Goal: Task Accomplishment & Management: Complete application form

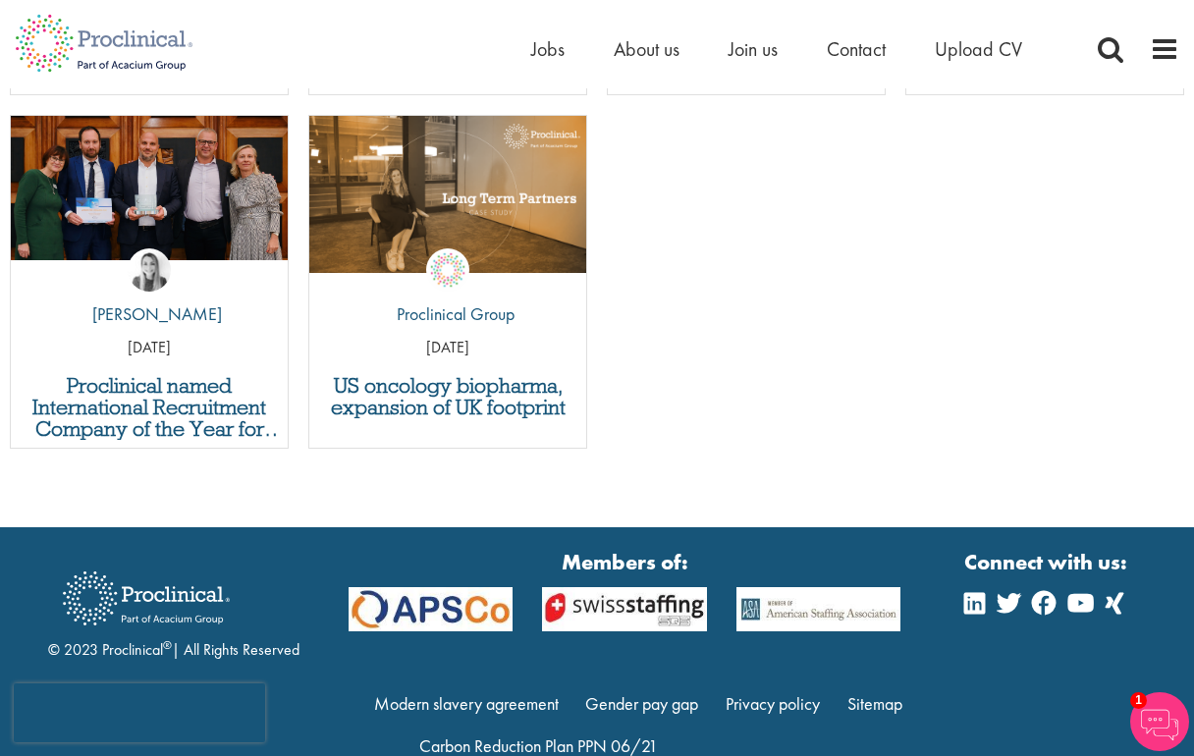
scroll to position [7492, 0]
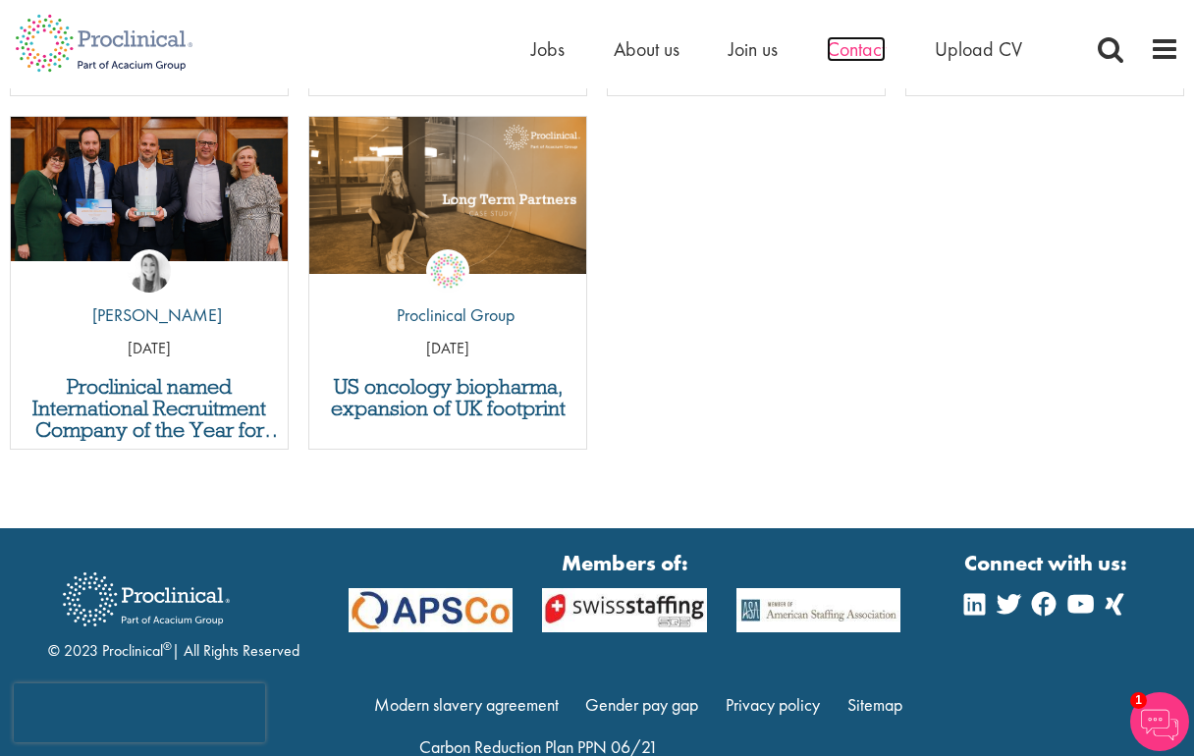
click at [851, 53] on span "Contact" at bounding box center [856, 49] width 59 height 26
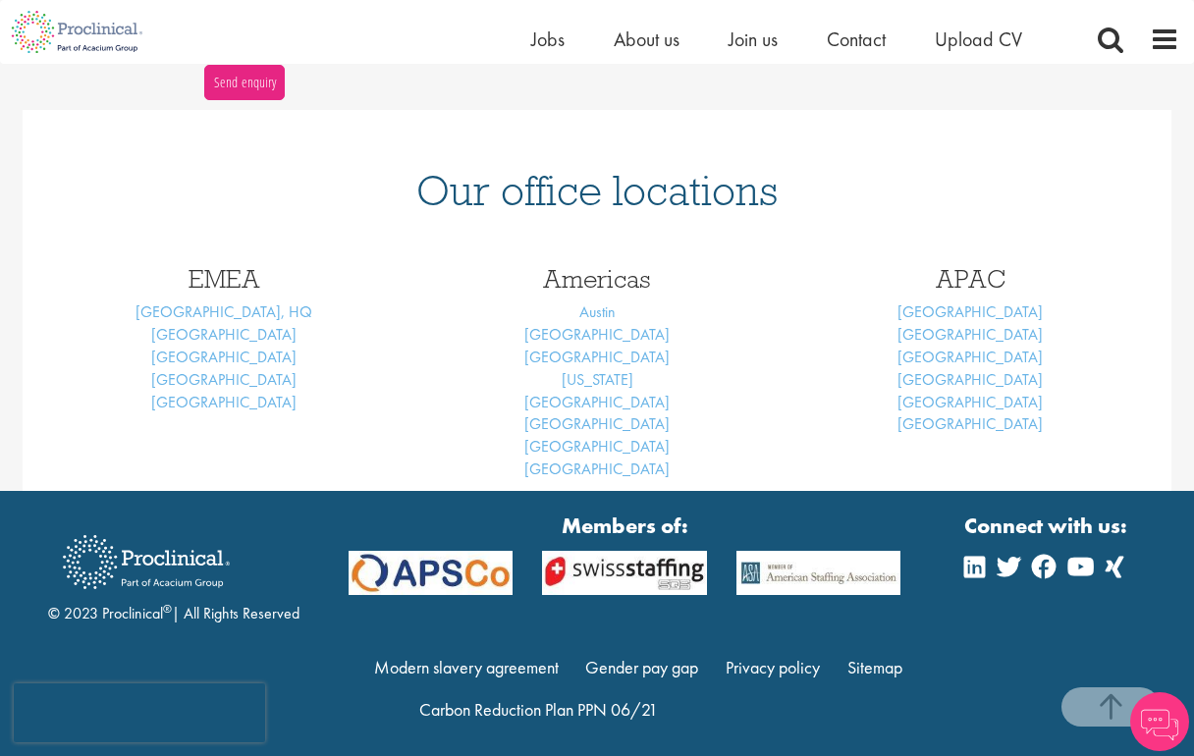
scroll to position [764, 0]
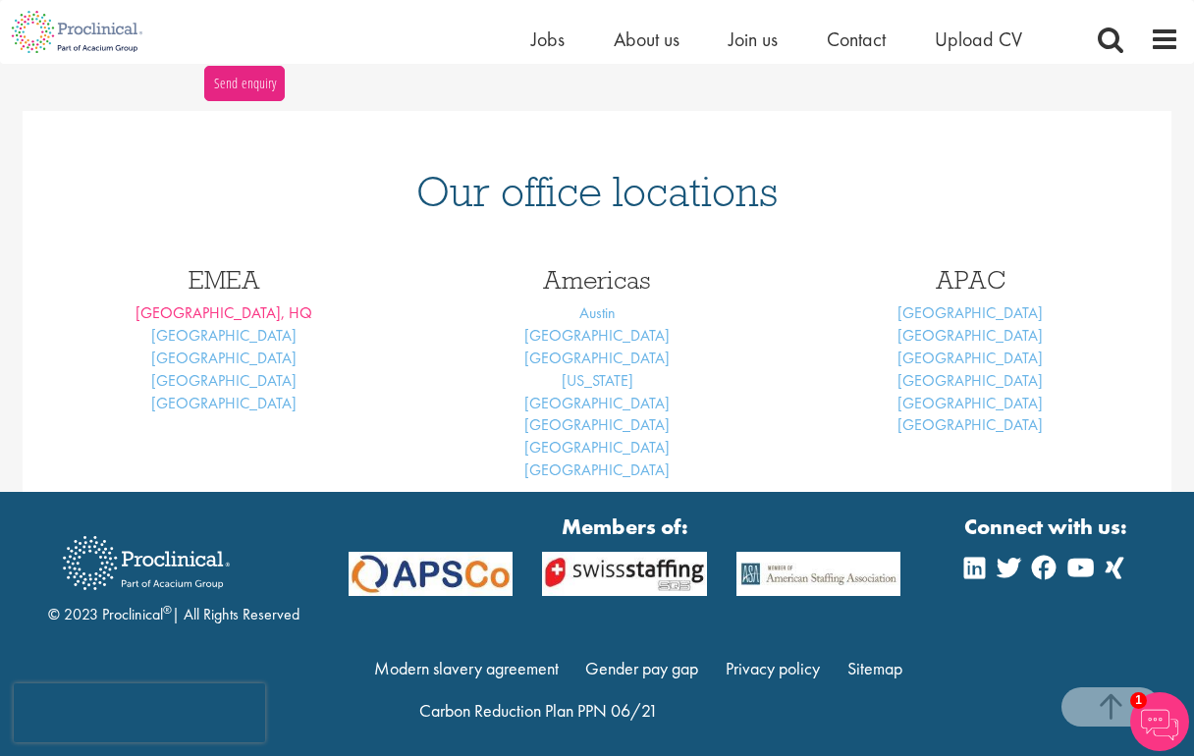
click at [204, 308] on link "London, HQ" at bounding box center [223, 312] width 177 height 21
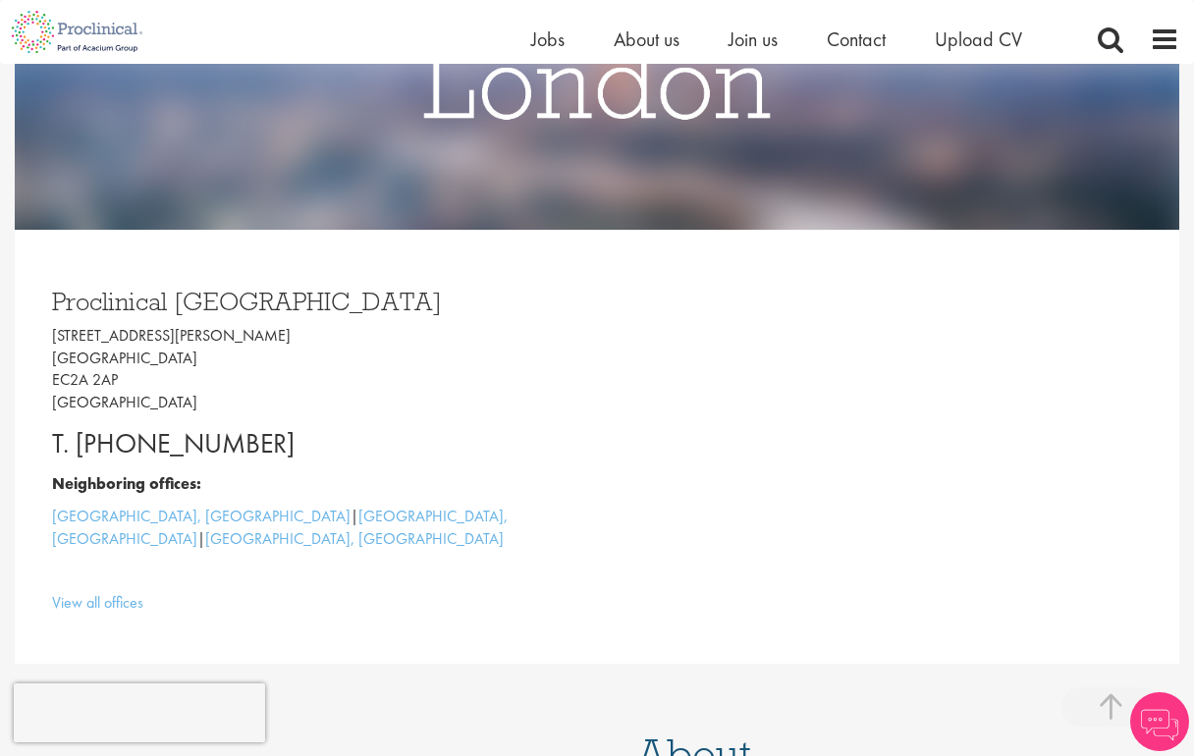
scroll to position [338, 0]
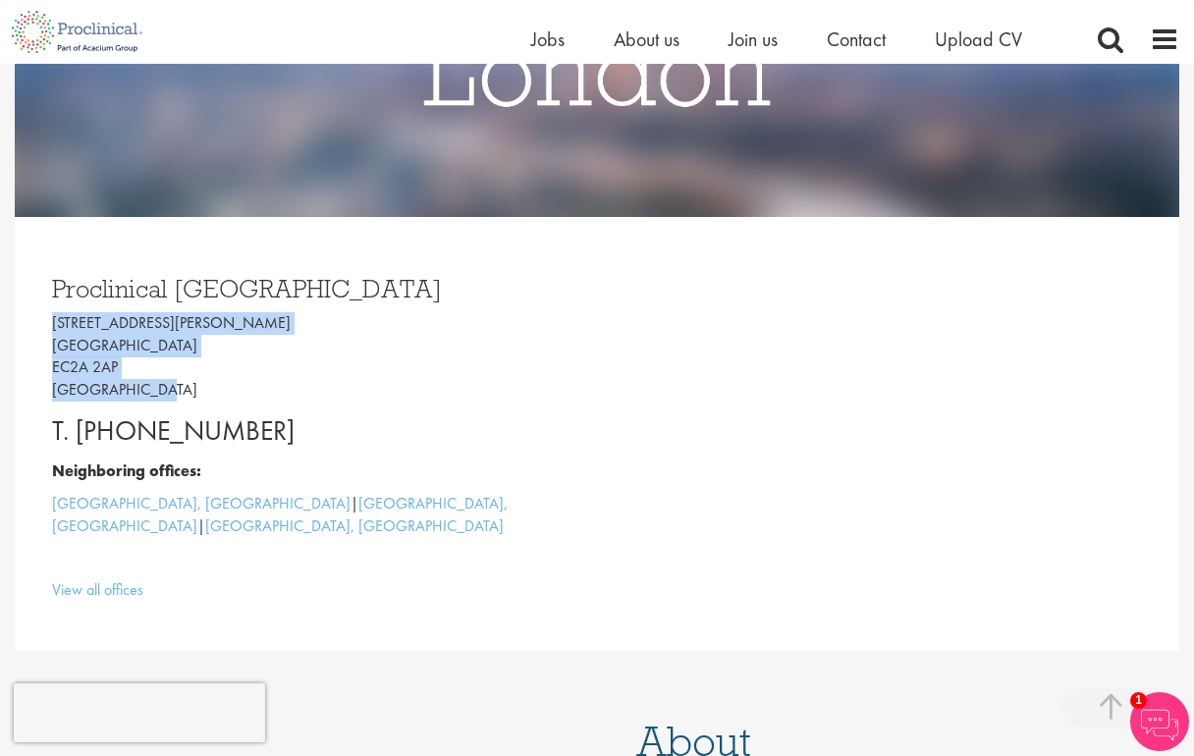
drag, startPoint x: 161, startPoint y: 383, endPoint x: 46, endPoint y: 309, distance: 136.4
click at [46, 310] on div "Proclinical London 9 Appold Street London EC2A 2AP United Kingdom T. +44 207 43…" at bounding box center [317, 433] width 560 height 355
copy p "9 Appold Street London EC2A 2AP United Kingdom"
click at [545, 36] on span "Jobs" at bounding box center [547, 40] width 33 height 26
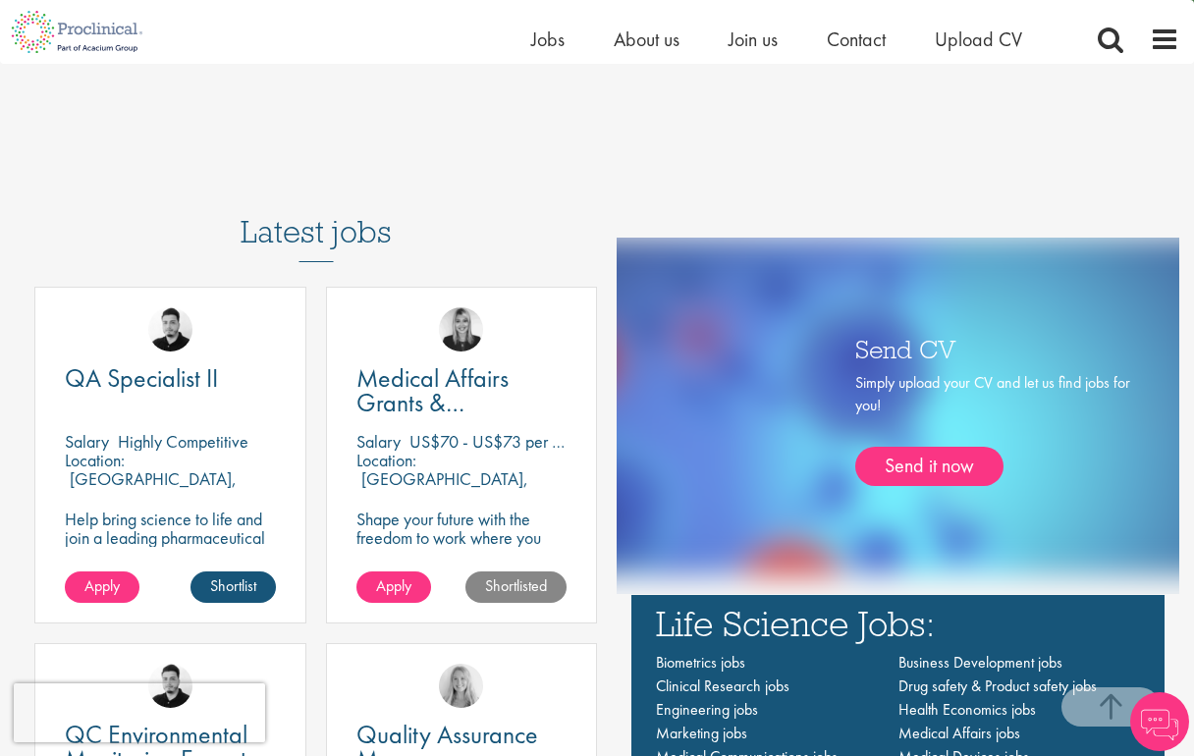
scroll to position [1054, 0]
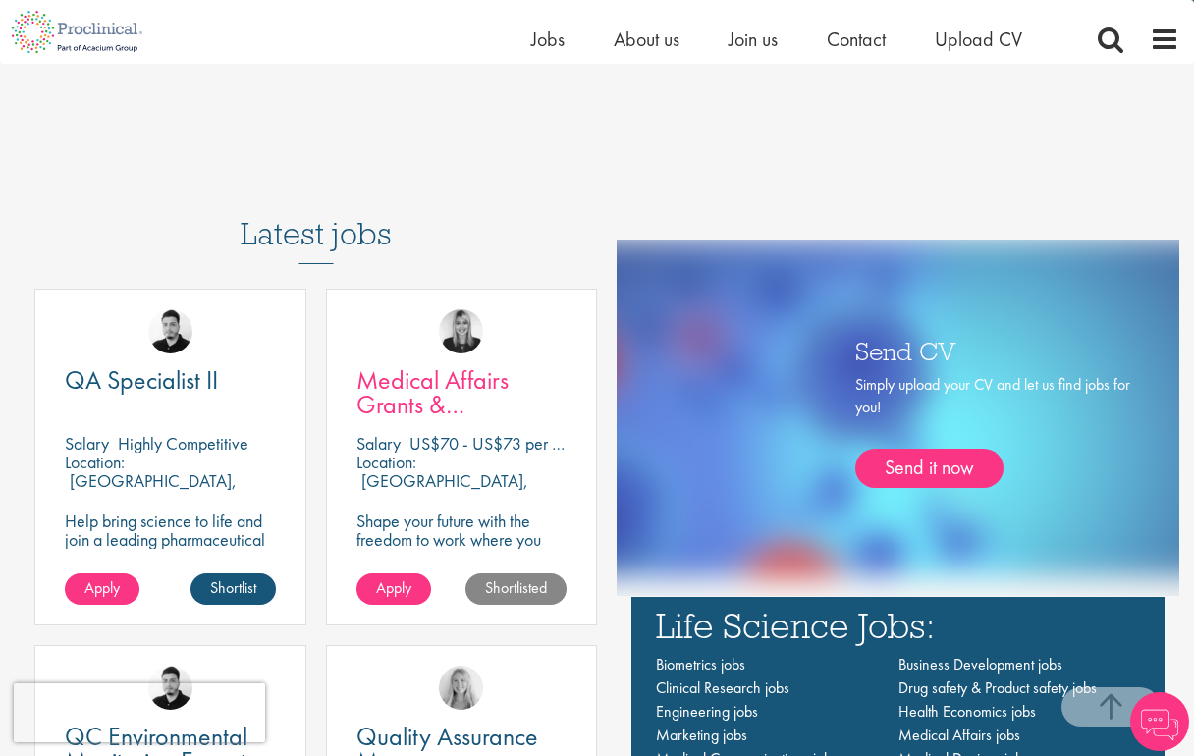
click at [410, 398] on span "Medical Affairs Grants & Sponsorship" at bounding box center [432, 404] width 152 height 82
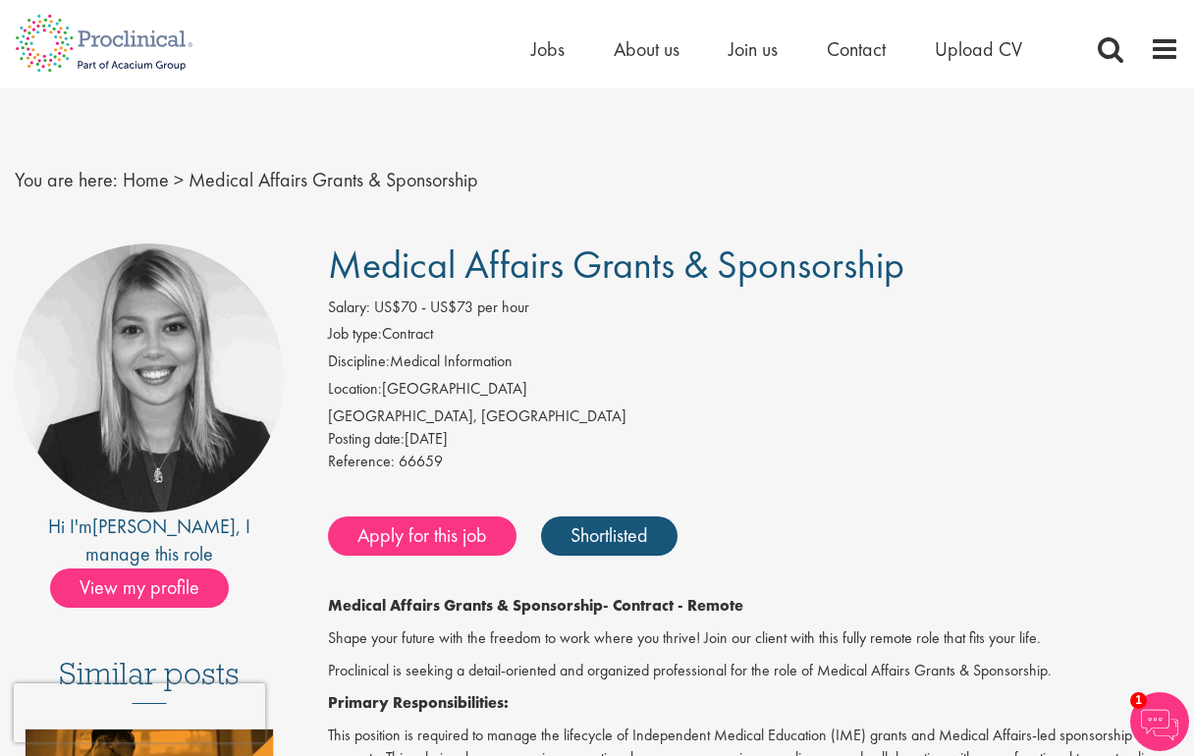
scroll to position [5, 0]
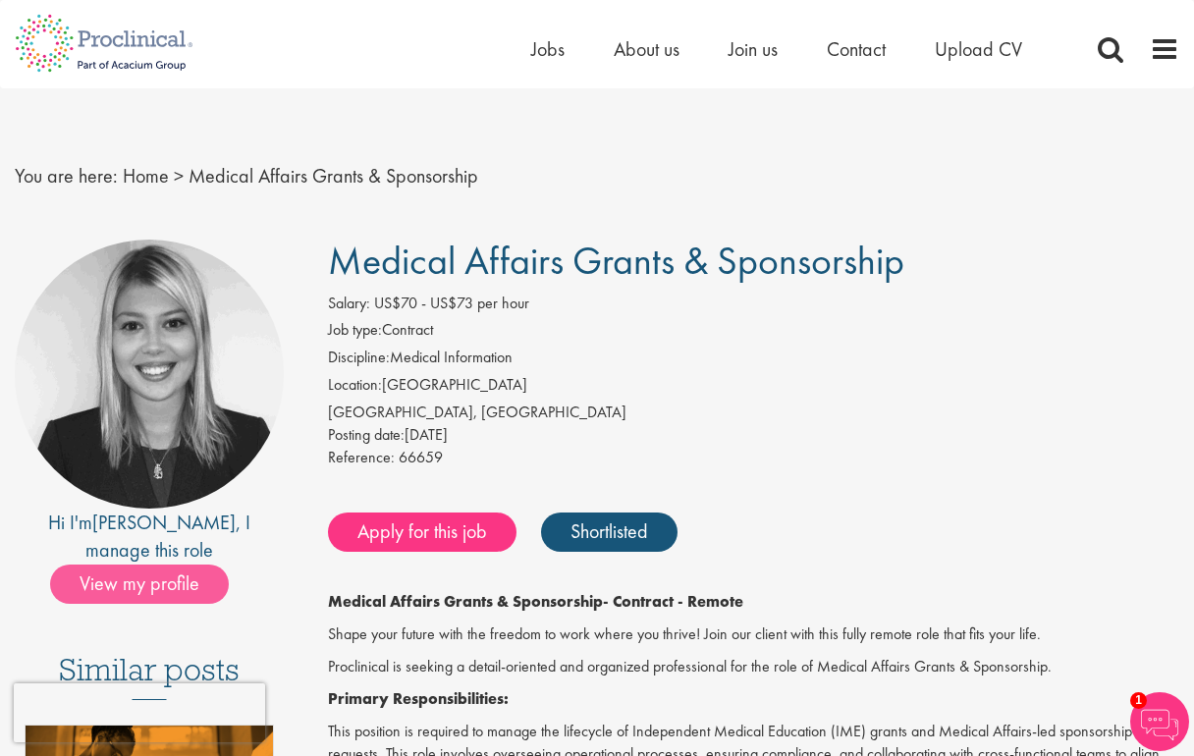
click at [180, 565] on span "View my profile" at bounding box center [139, 584] width 179 height 39
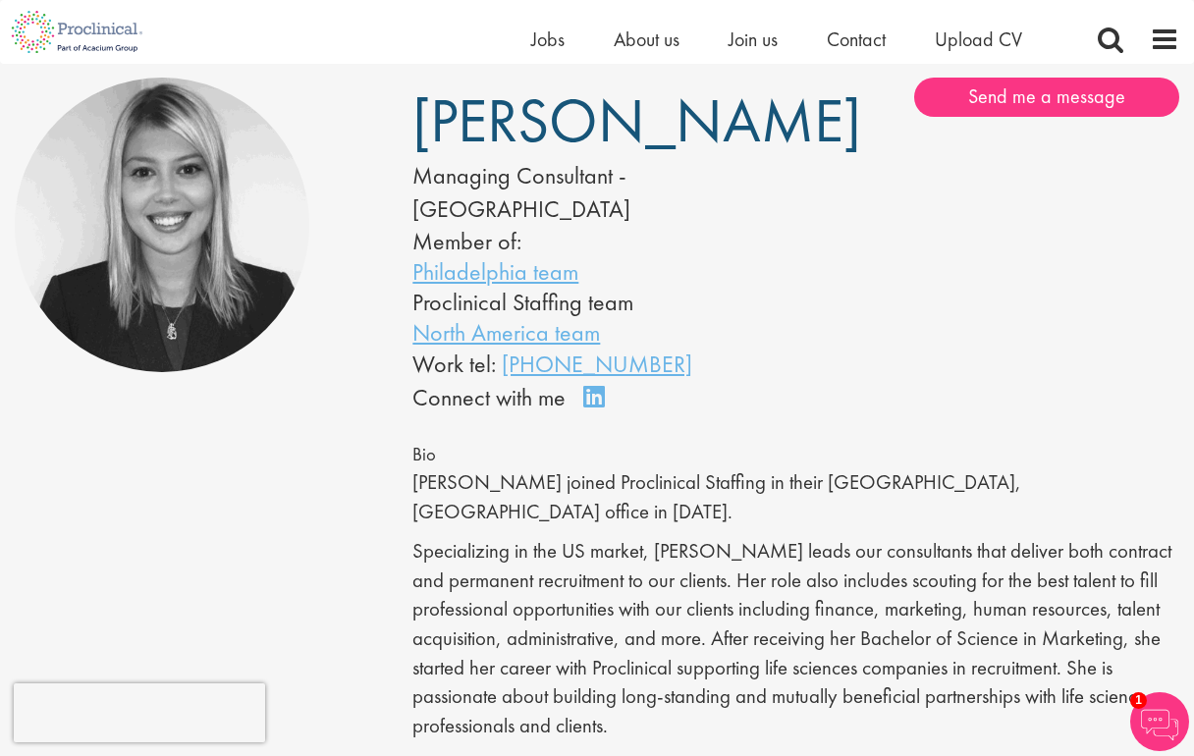
scroll to position [142, 0]
click at [511, 273] on link "Philadelphia team" at bounding box center [495, 271] width 166 height 30
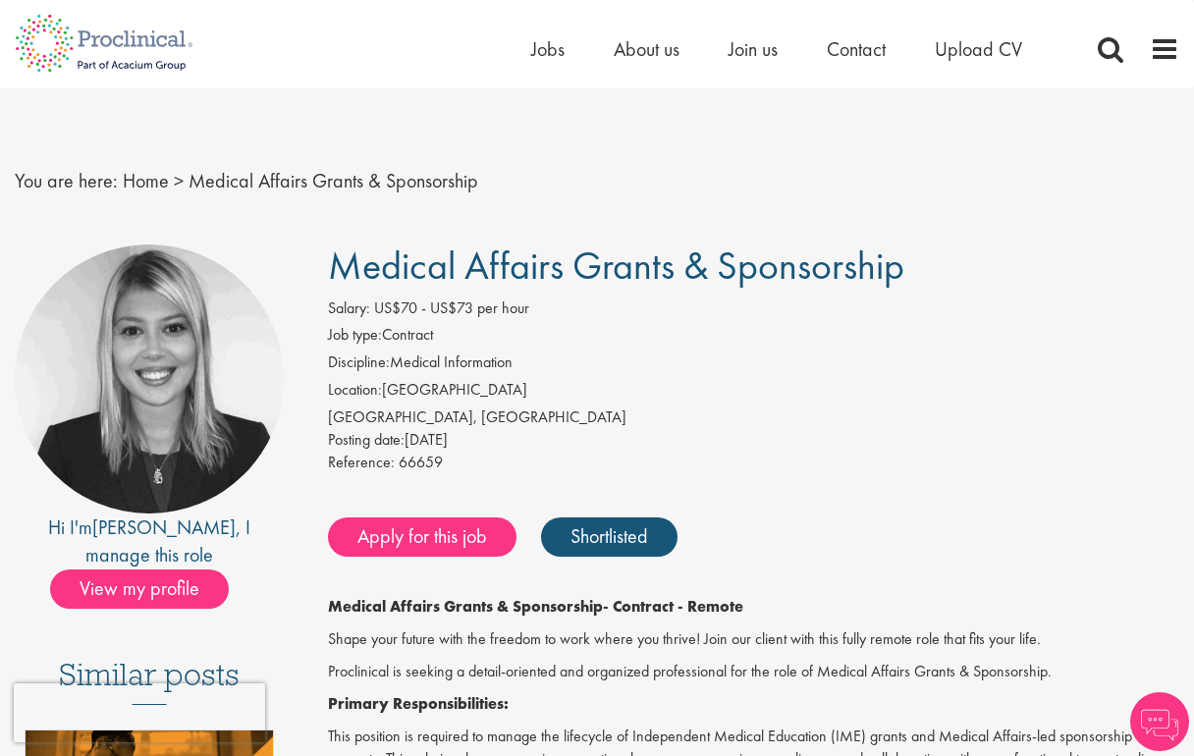
scroll to position [5, 0]
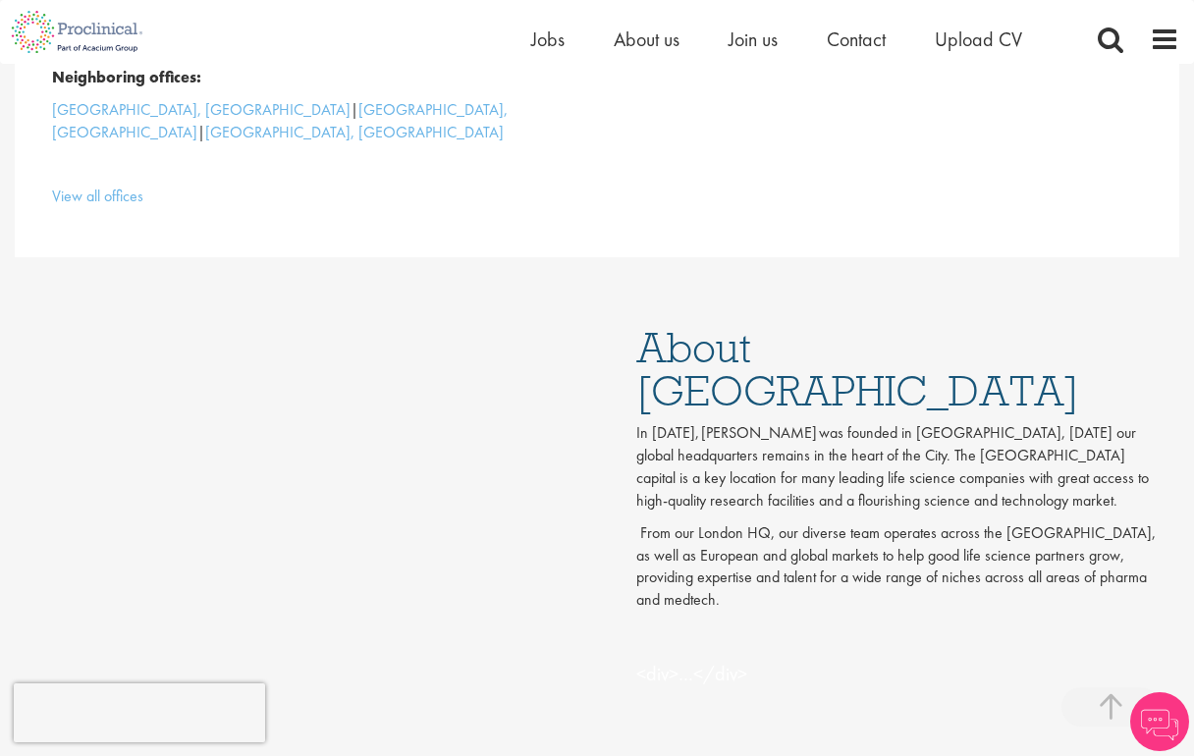
scroll to position [732, 0]
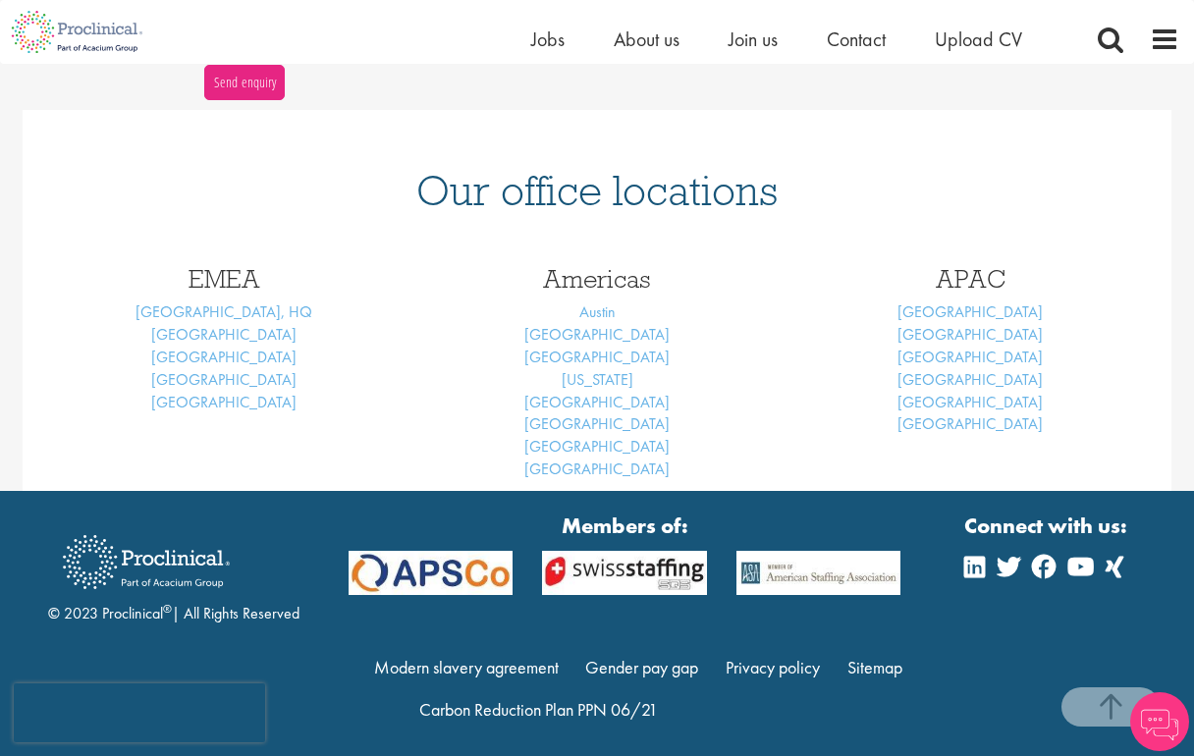
scroll to position [764, 0]
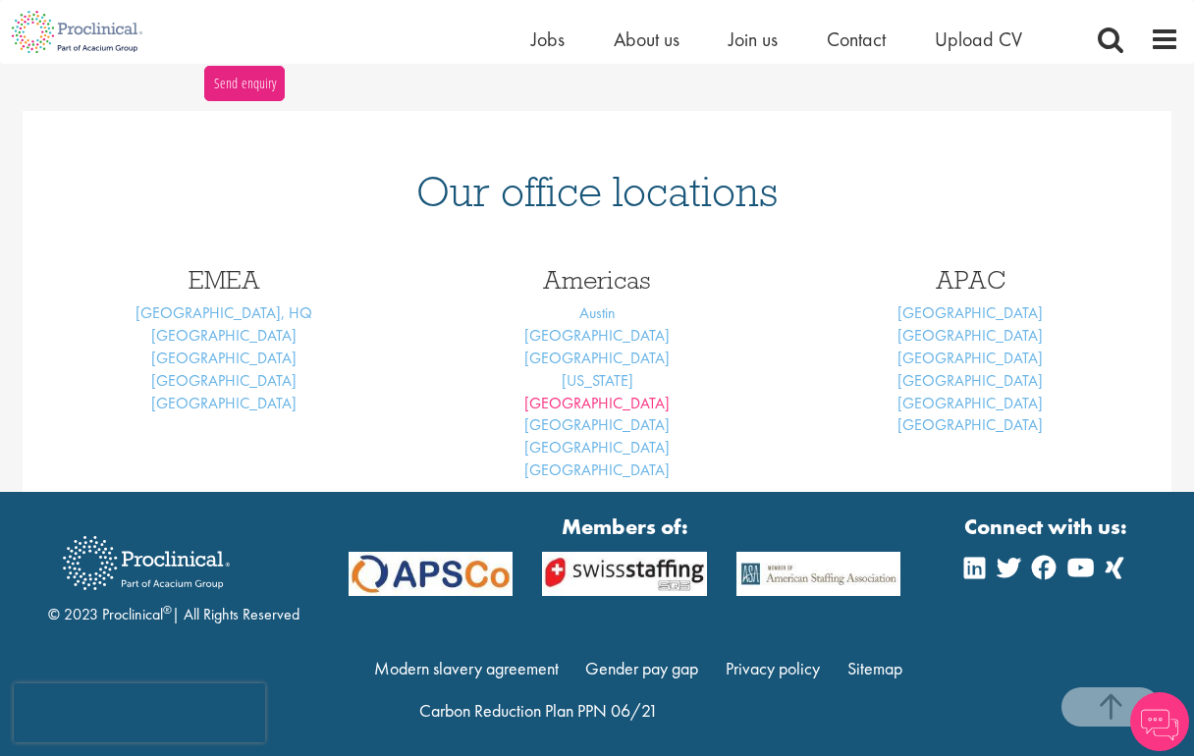
click at [603, 398] on link "[GEOGRAPHIC_DATA]" at bounding box center [596, 403] width 145 height 21
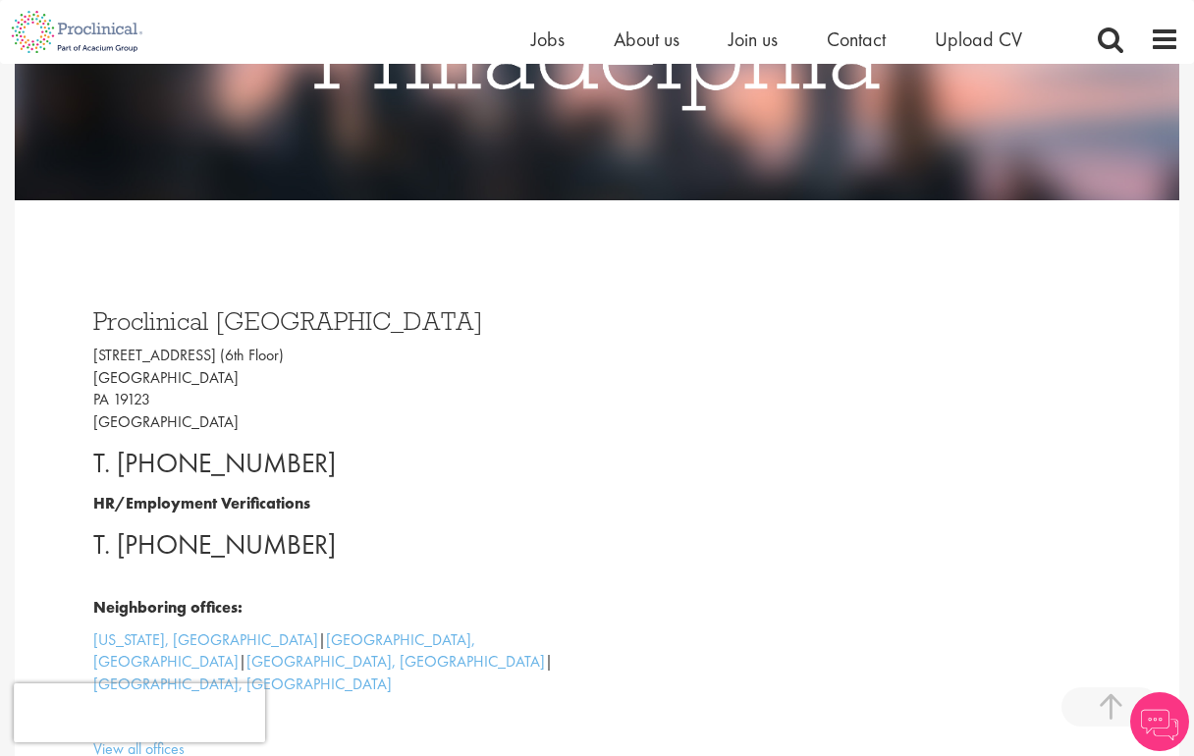
scroll to position [376, 0]
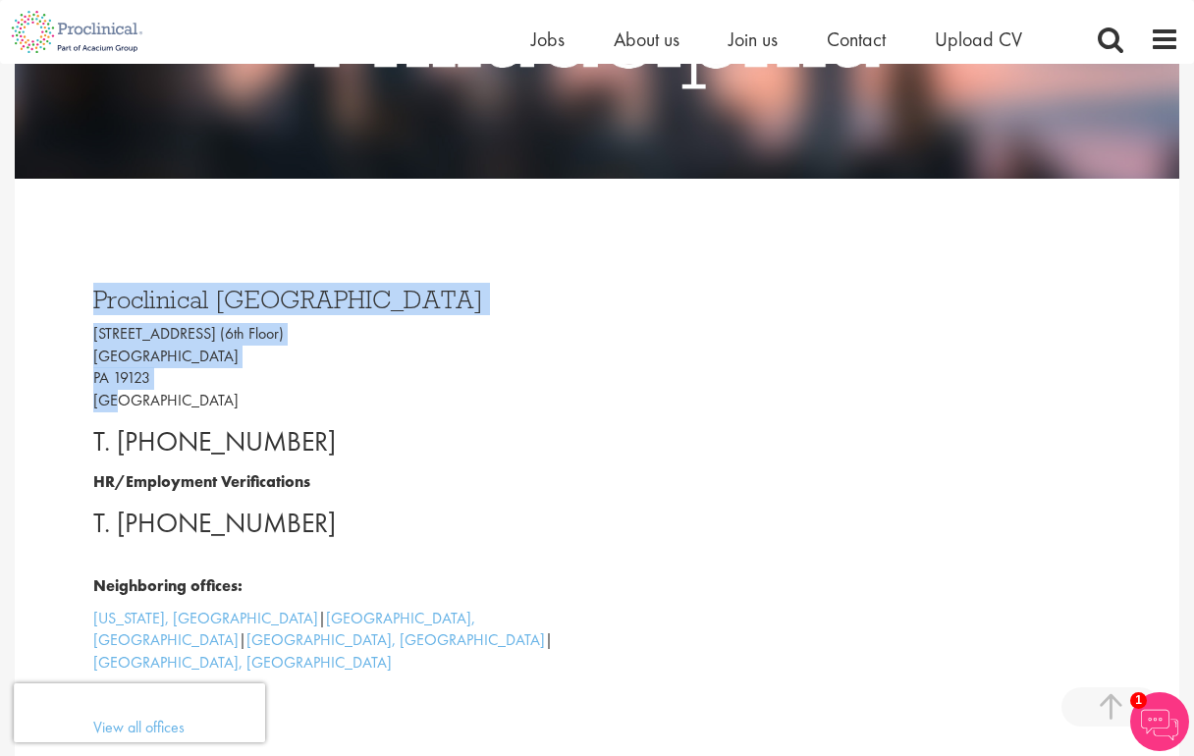
drag, startPoint x: 137, startPoint y: 388, endPoint x: 90, endPoint y: 305, distance: 95.0
click at [90, 305] on div "Proclinical Philadelphia 1033 N 2nd St (6th Floor) Philadelphia PA 19123 USA T.…" at bounding box center [359, 508] width 560 height 482
copy div "Proclinical Philadelphia 1033 N 2nd St (6th Floor) Philadelphia PA 19123 USA"
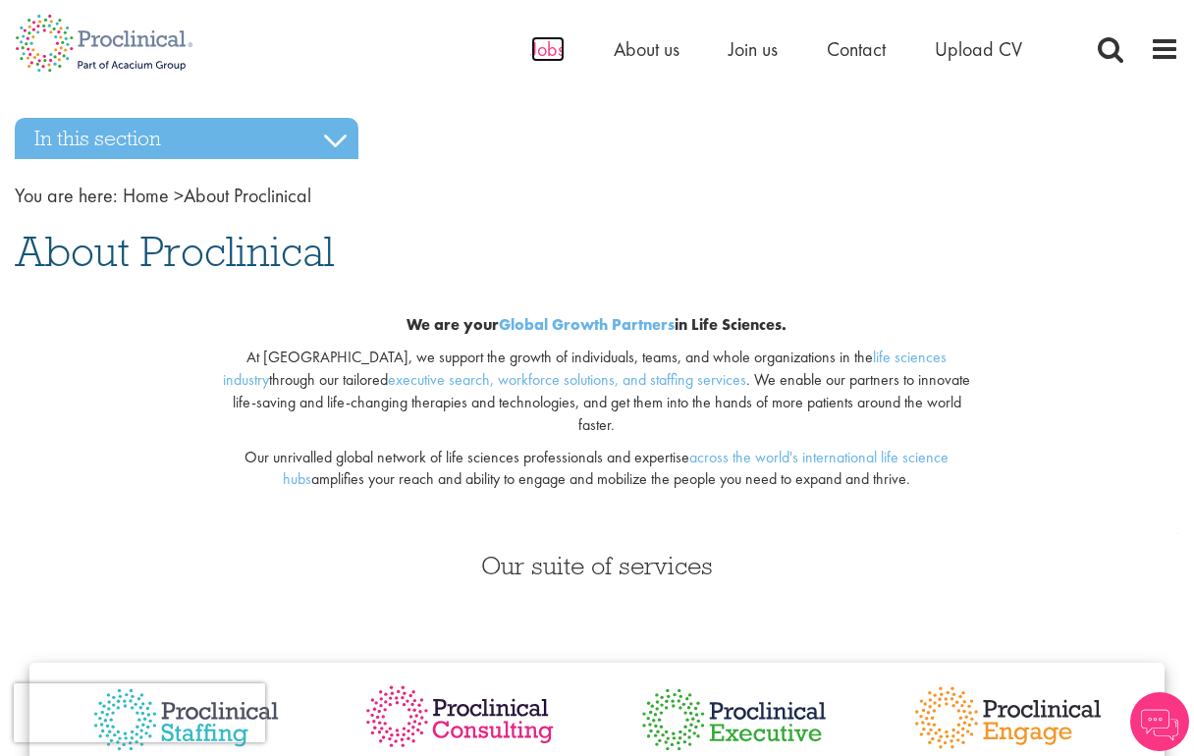
click at [554, 46] on span "Jobs" at bounding box center [547, 49] width 33 height 26
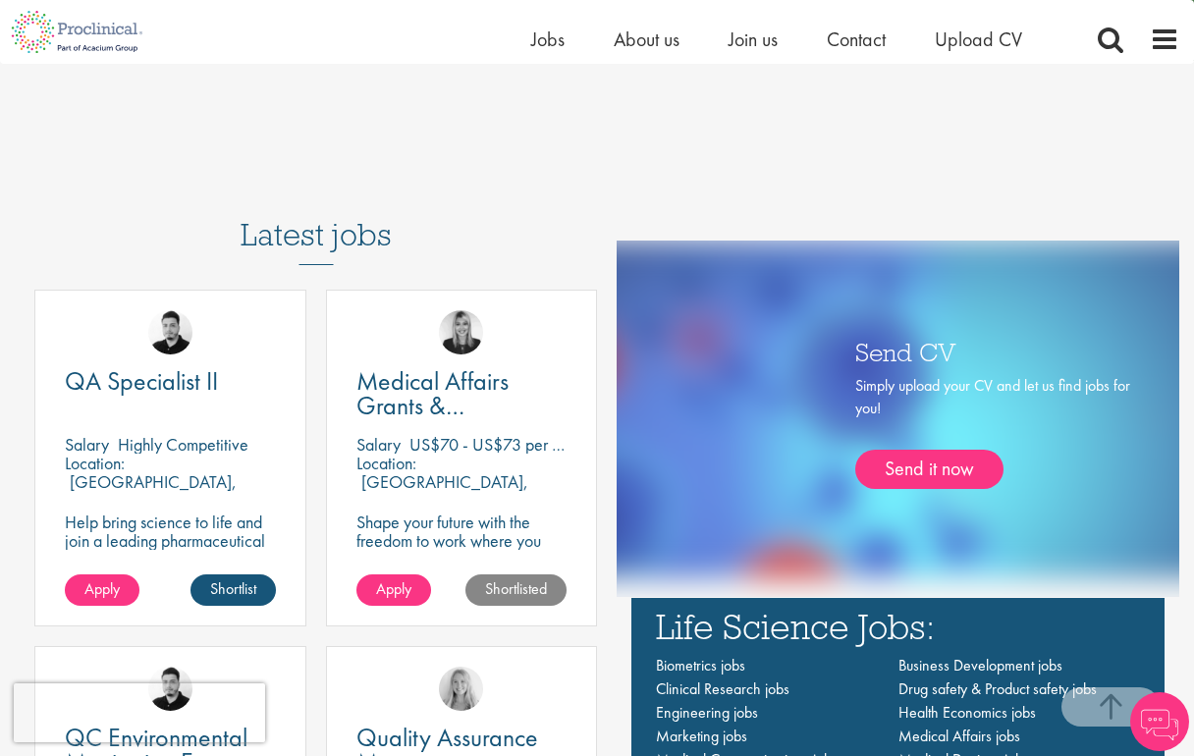
scroll to position [1053, 0]
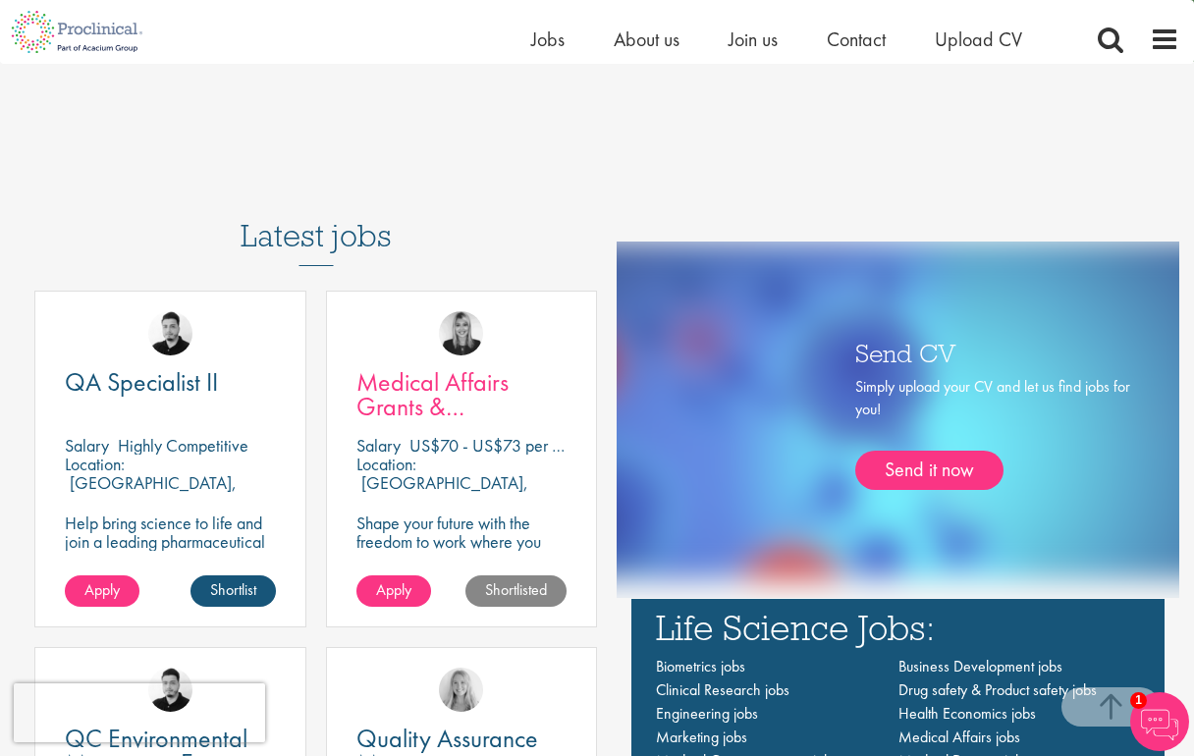
click at [408, 395] on span "Medical Affairs Grants & Sponsorship" at bounding box center [432, 406] width 152 height 82
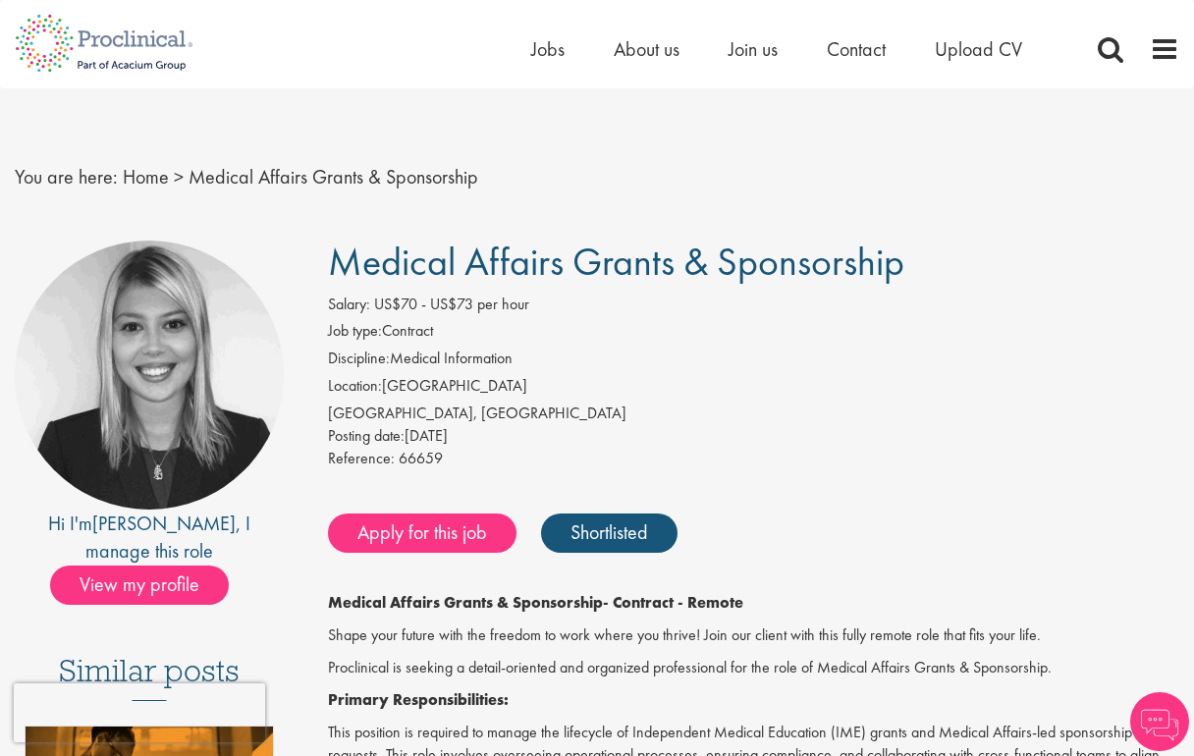
scroll to position [4, 0]
drag, startPoint x: 913, startPoint y: 262, endPoint x: 325, endPoint y: 254, distance: 588.2
copy span "Medical Affairs Grants & Sponsorship"
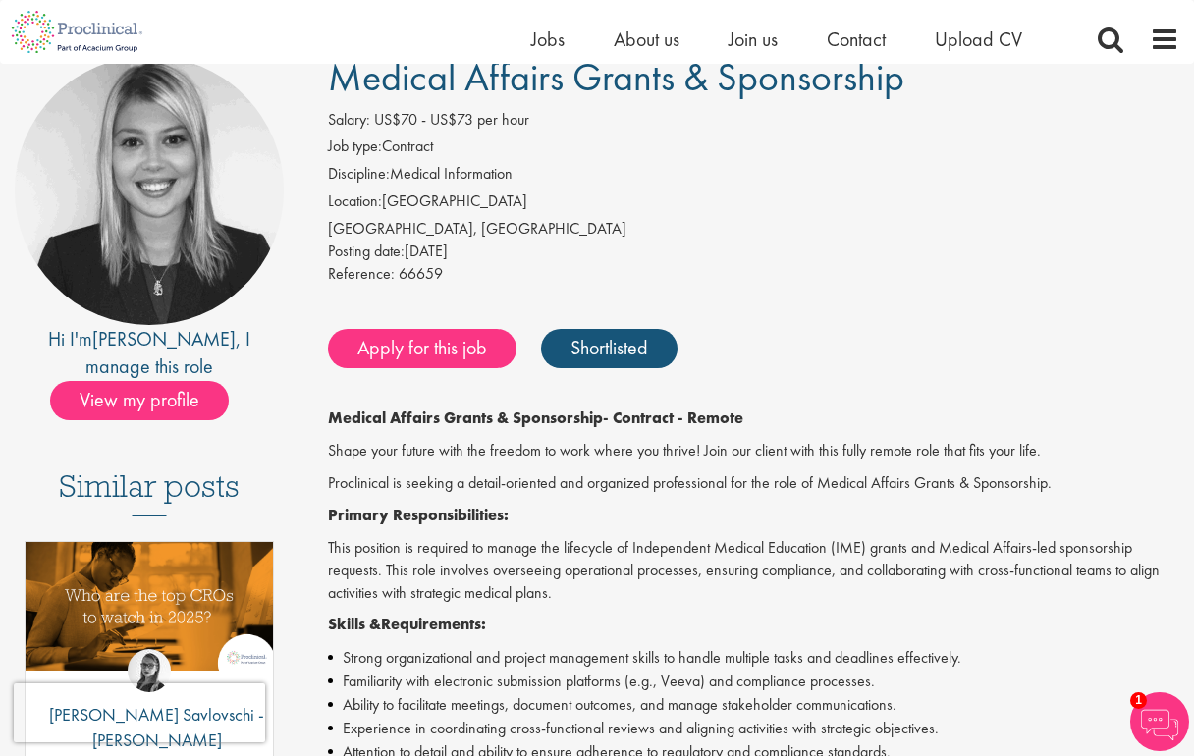
scroll to position [169, 0]
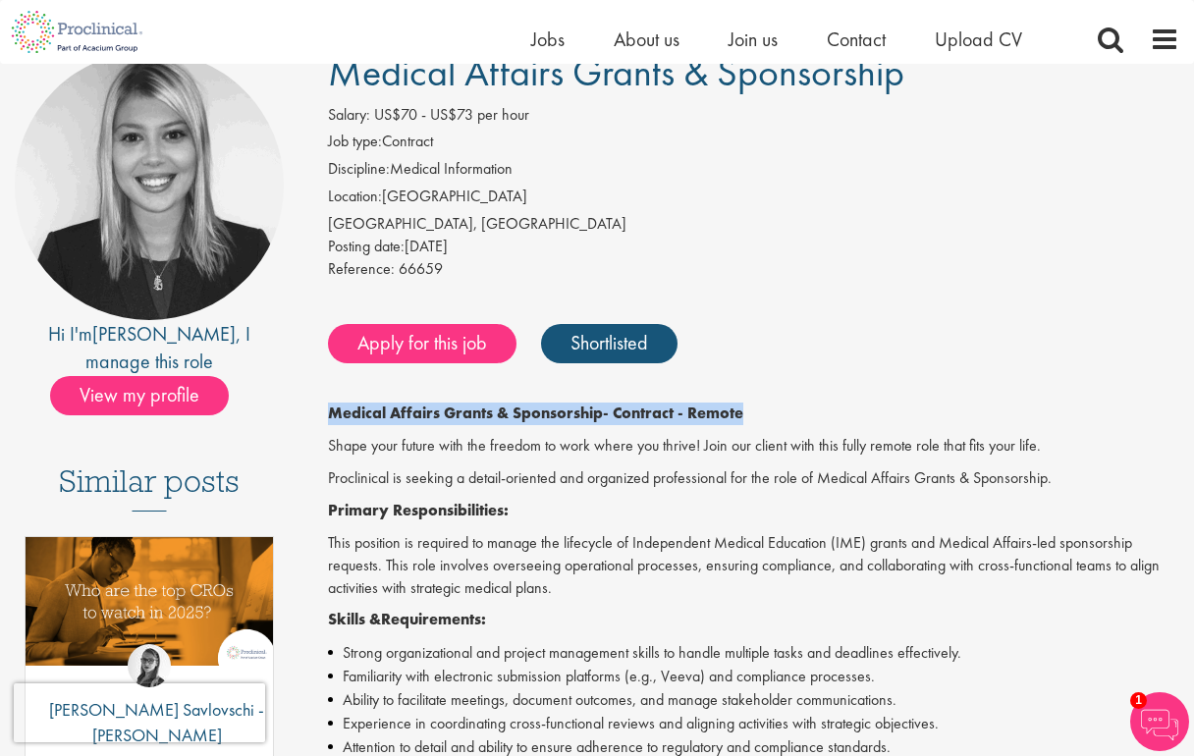
drag, startPoint x: 785, startPoint y: 399, endPoint x: 321, endPoint y: 399, distance: 464.4
copy p "Medical Affairs Grants & Sponsorship - Contract - Remote"
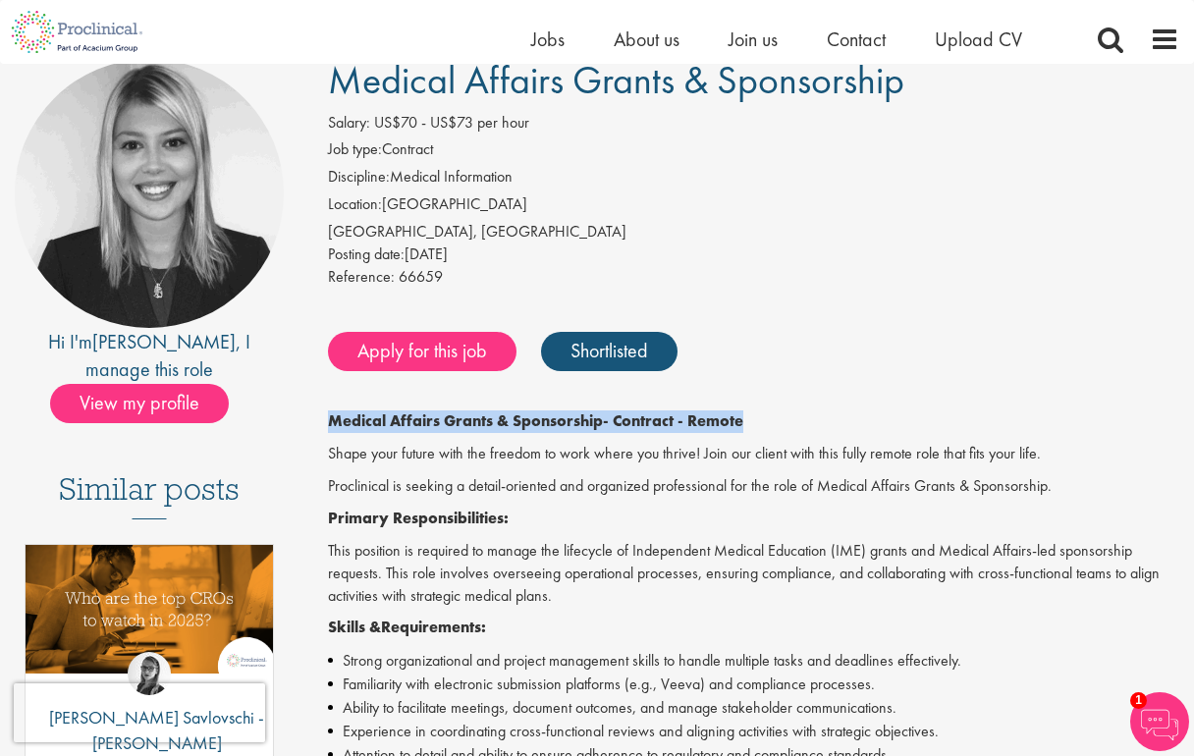
scroll to position [161, 0]
click at [450, 351] on link "Apply for this job" at bounding box center [422, 351] width 189 height 39
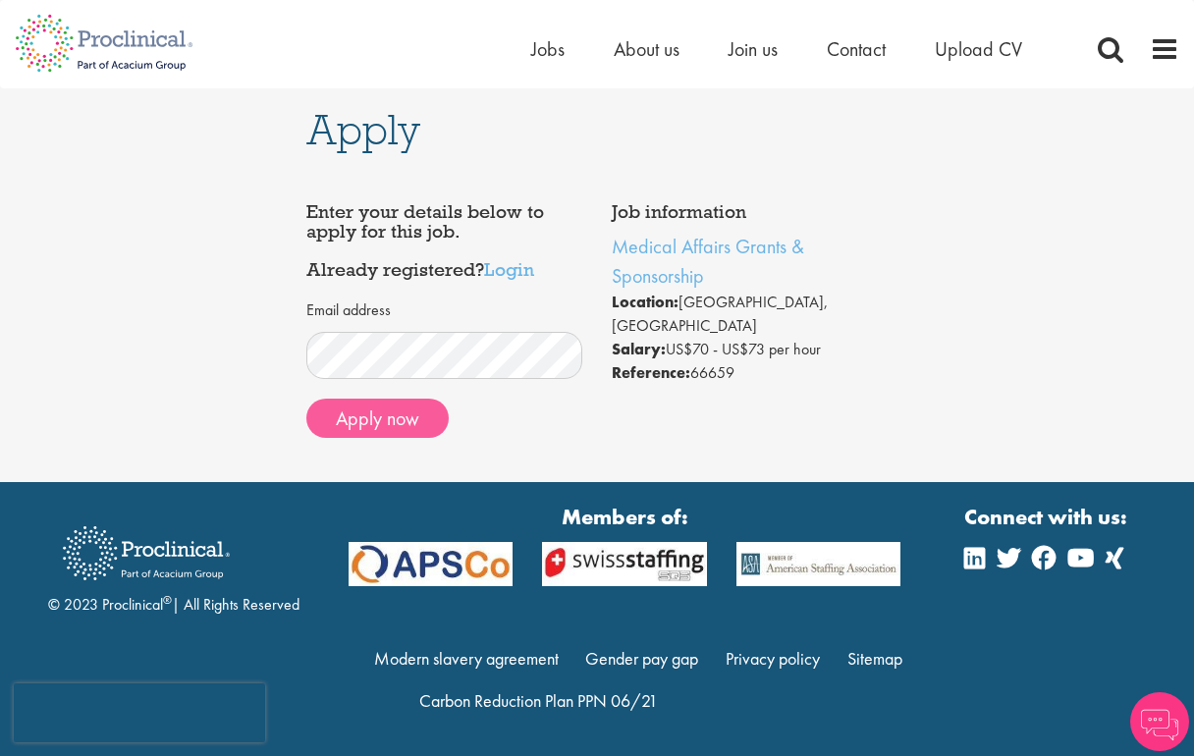
click at [387, 421] on button "Apply now" at bounding box center [377, 418] width 142 height 39
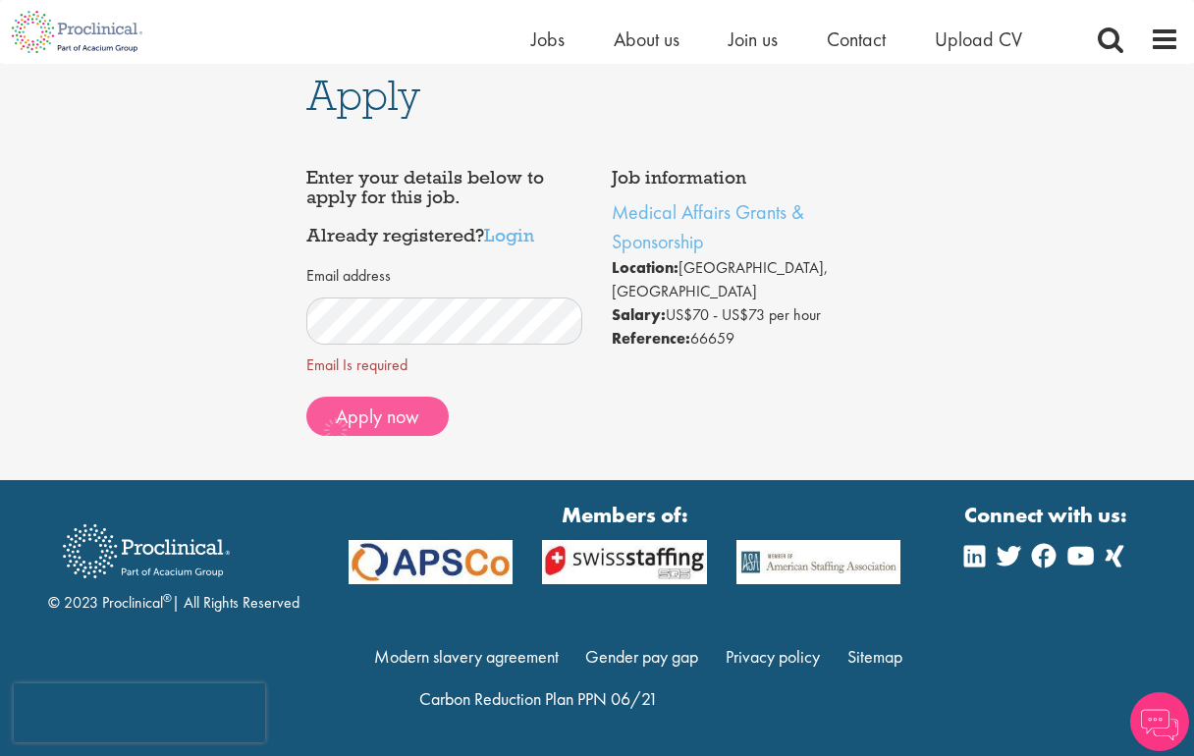
scroll to position [9, 0]
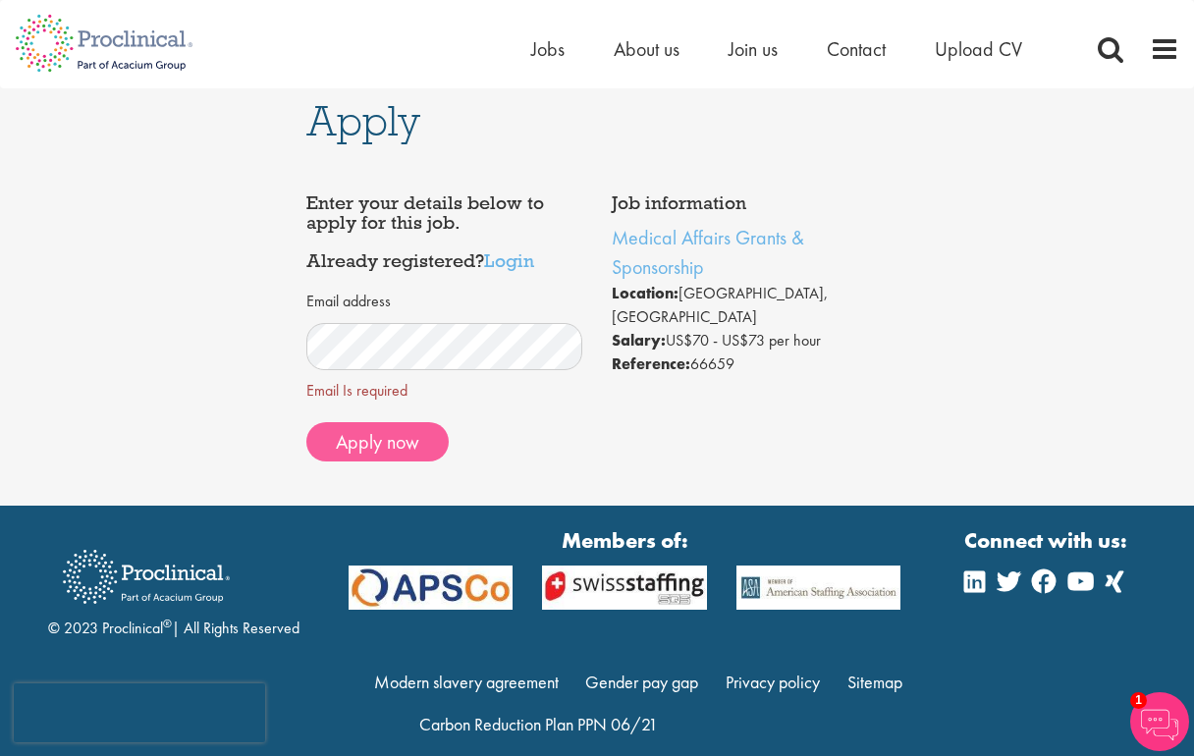
click at [363, 447] on span "Apply now" at bounding box center [377, 442] width 83 height 26
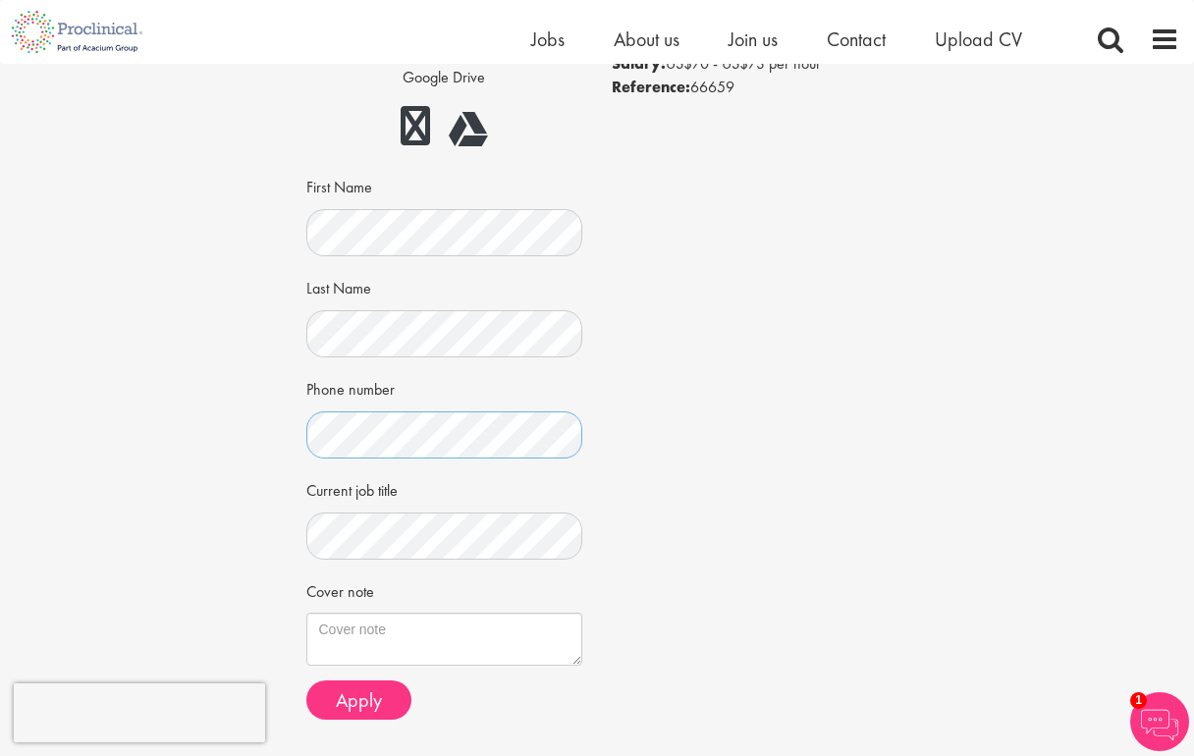
scroll to position [265, 0]
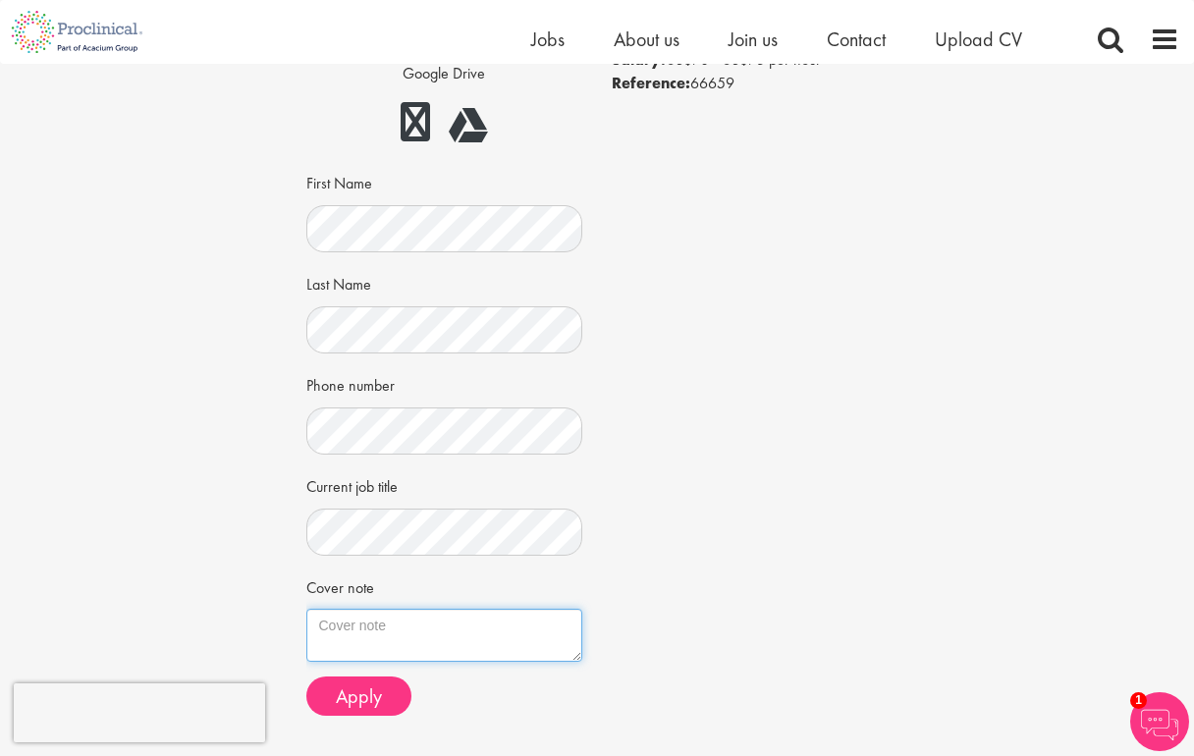
click at [336, 624] on textarea "Cover note" at bounding box center [444, 635] width 277 height 53
paste textarea "Loremip Dolor Sitametc Adipiscing Elitseddoei Temporincidi 8080 U 2la Et (6do M…"
type textarea "Loremip Dolor Sitametc Adipiscing Elitseddoei Temporincidi 8080 U 2la Et (6do M…"
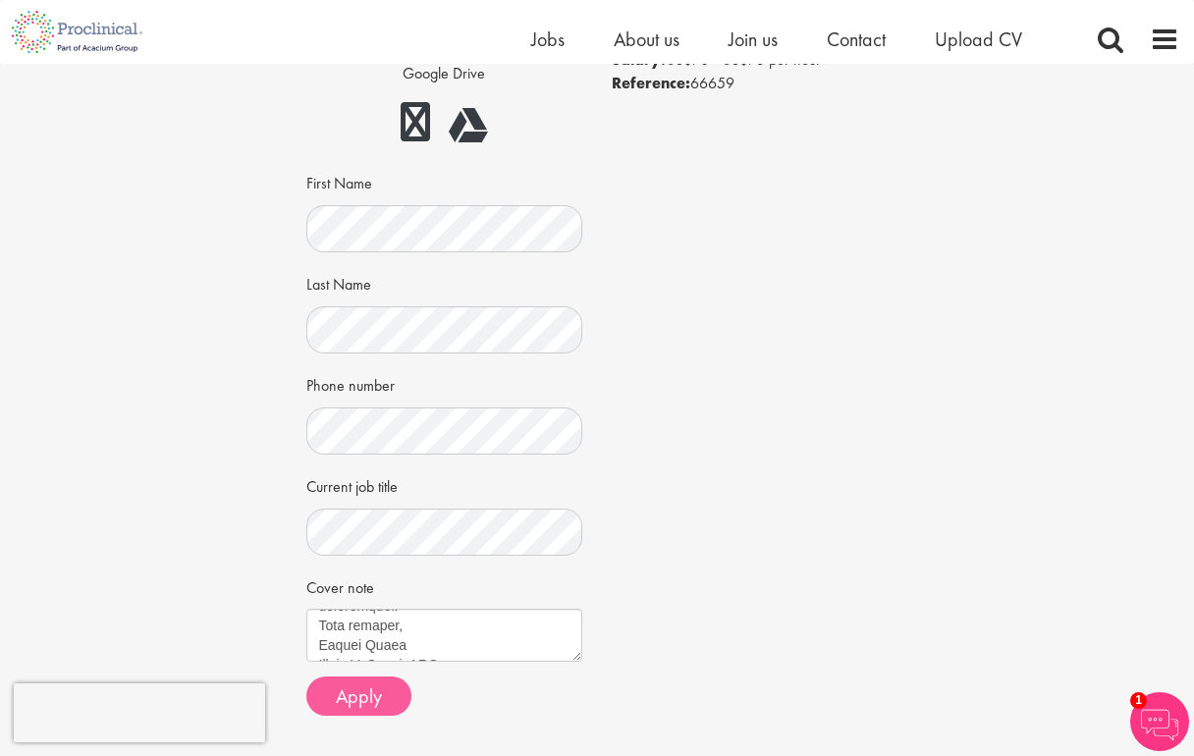
click at [351, 692] on span "Apply" at bounding box center [359, 696] width 46 height 26
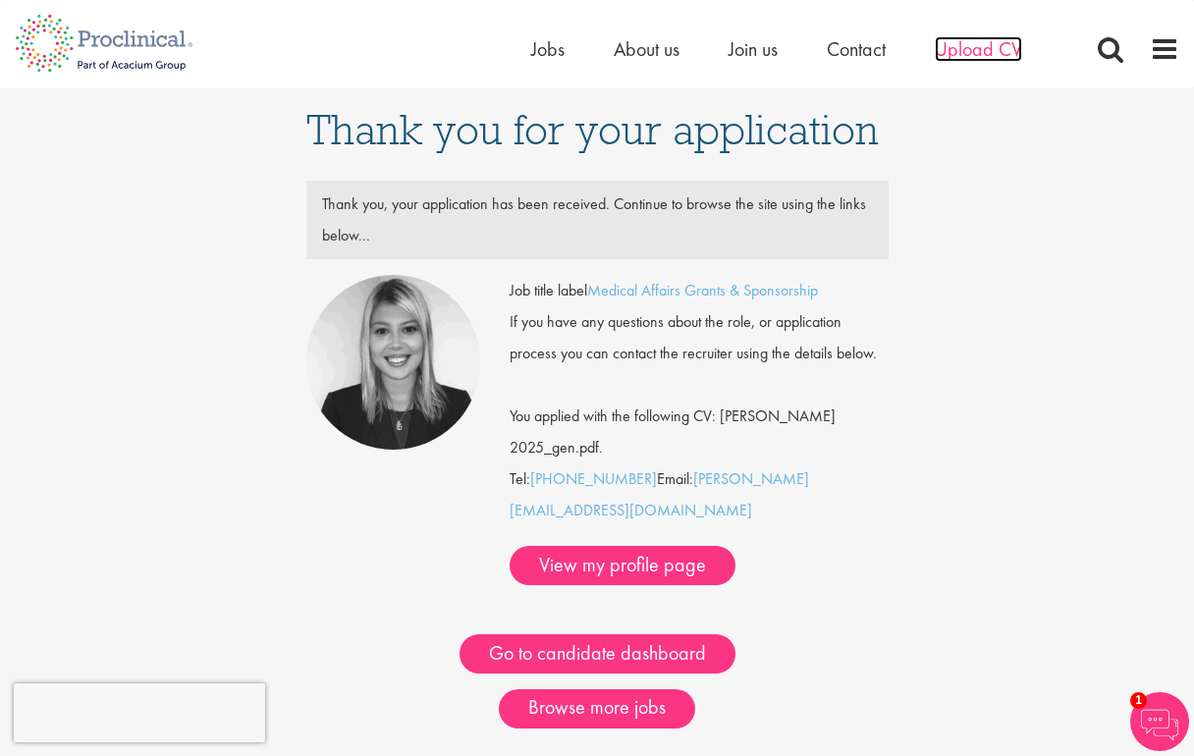
click at [971, 52] on span "Upload CV" at bounding box center [978, 49] width 87 height 26
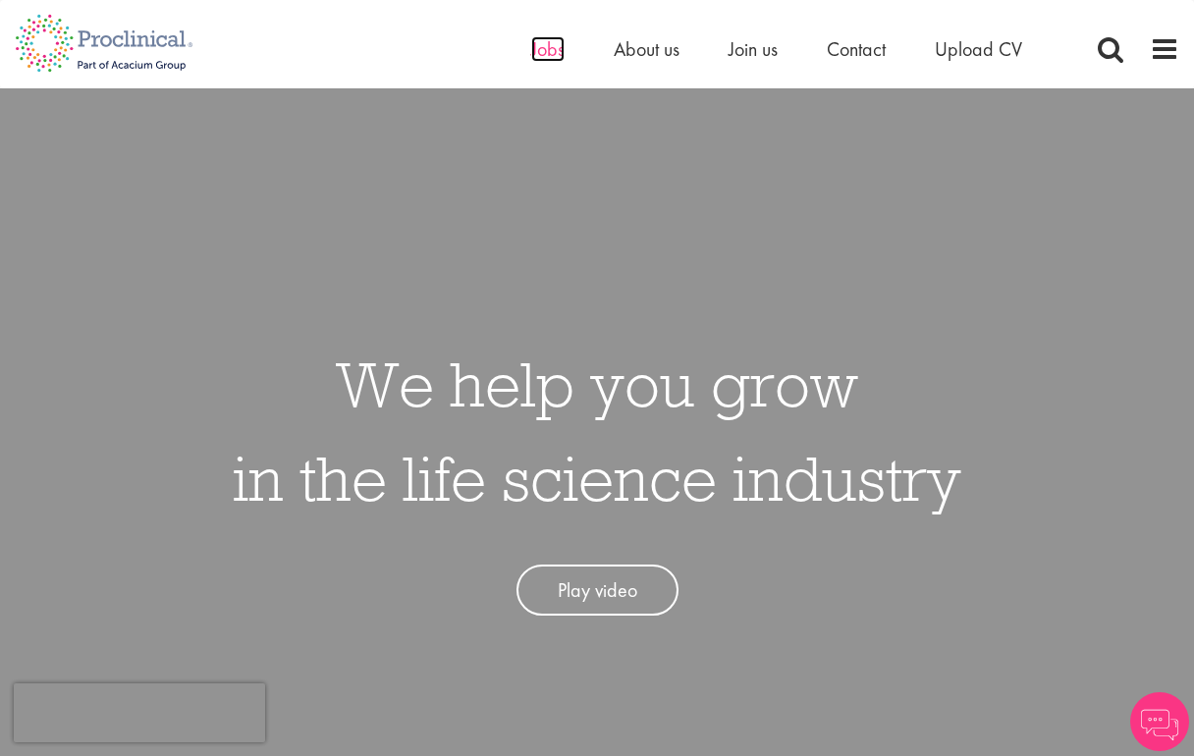
click at [535, 51] on span "Jobs" at bounding box center [547, 49] width 33 height 26
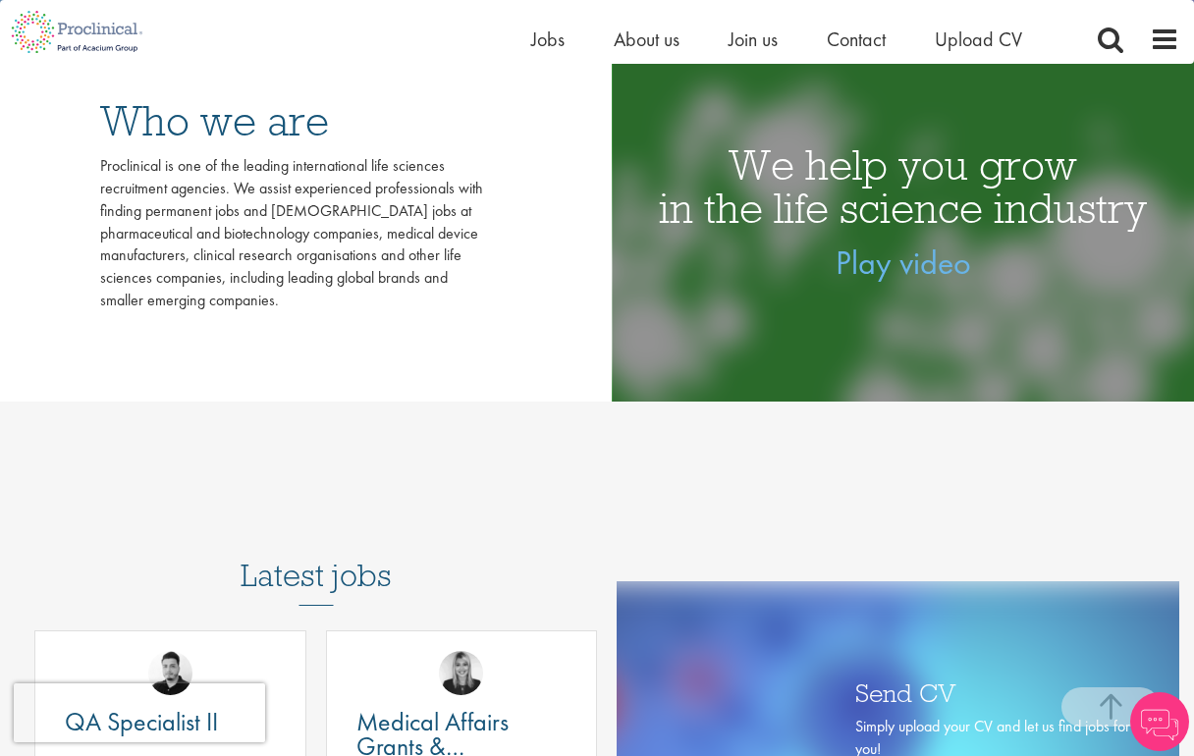
scroll to position [915, 0]
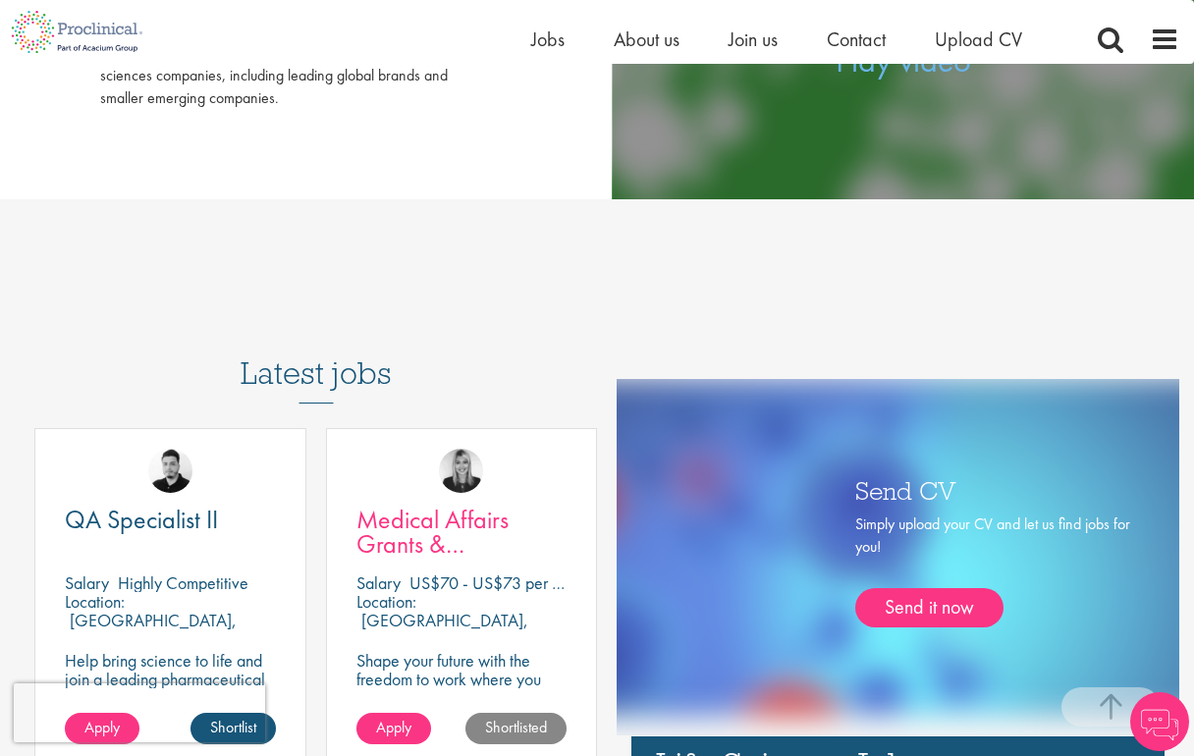
click at [459, 512] on span "Medical Affairs Grants & Sponsorship" at bounding box center [432, 544] width 152 height 82
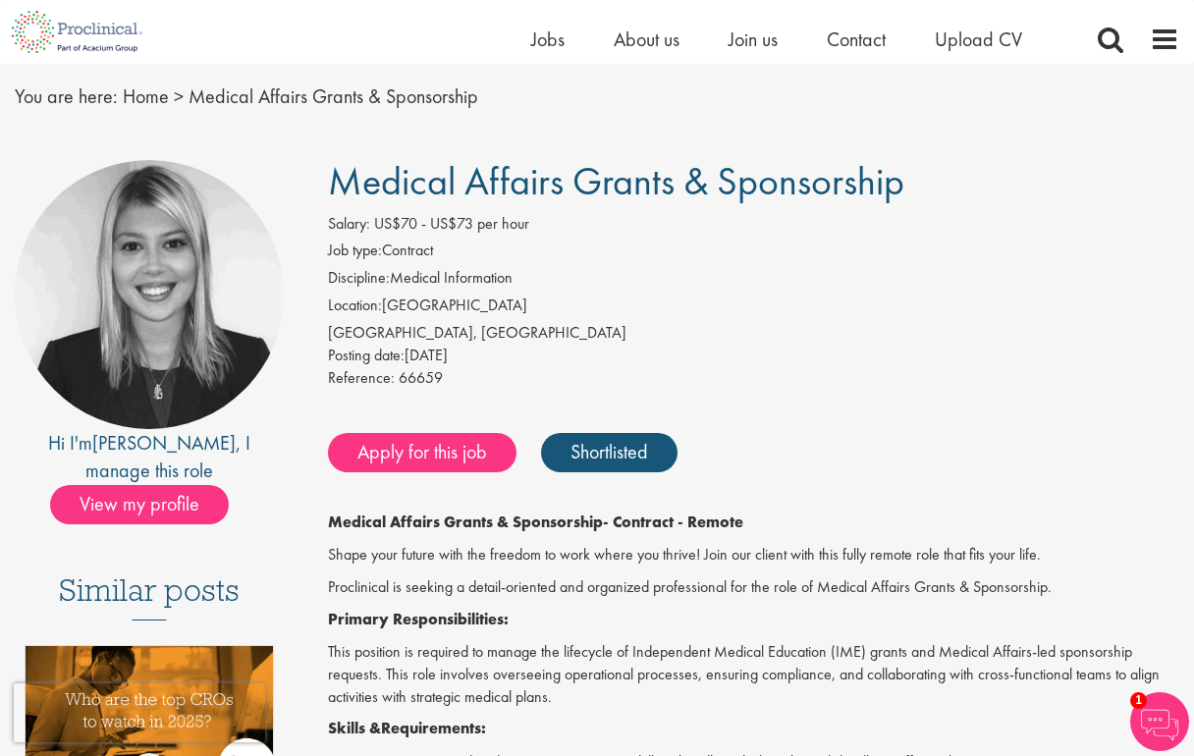
scroll to position [140, 0]
